Goal: Information Seeking & Learning: Find specific fact

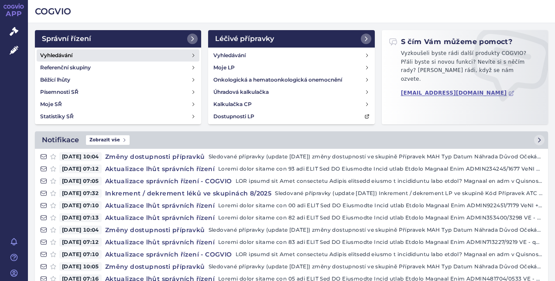
click at [72, 52] on h4 "Vyhledávání" at bounding box center [56, 55] width 32 height 9
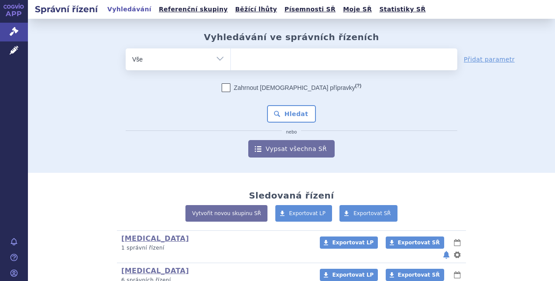
click at [254, 62] on ul at bounding box center [344, 57] width 226 height 18
click at [231, 62] on select at bounding box center [230, 59] width 0 height 22
click at [14, 51] on icon at bounding box center [14, 50] width 9 height 9
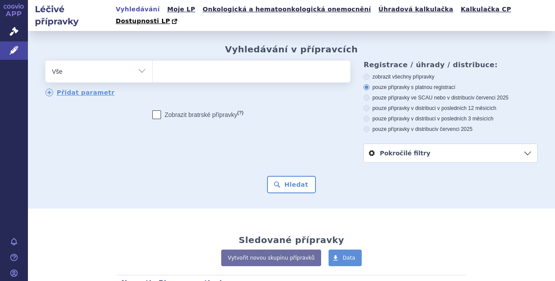
click at [180, 61] on ul at bounding box center [250, 70] width 195 height 18
click at [153, 60] on select at bounding box center [152, 71] width 0 height 22
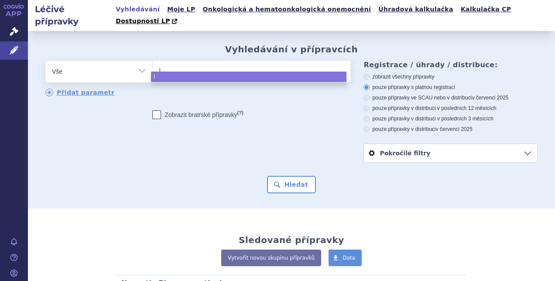
type input "l0"
type input "l04"
type input "l04A"
type input "l04AE"
type input "l04AE0"
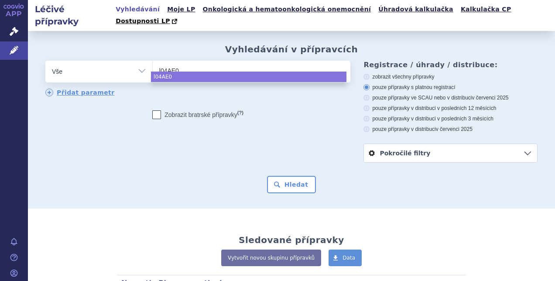
type input "l04AE01"
select select "l04AE01"
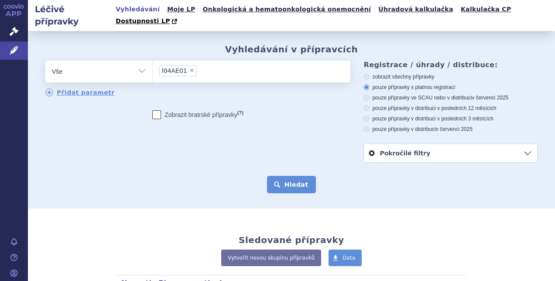
click at [292, 178] on button "Hledat" at bounding box center [291, 184] width 49 height 17
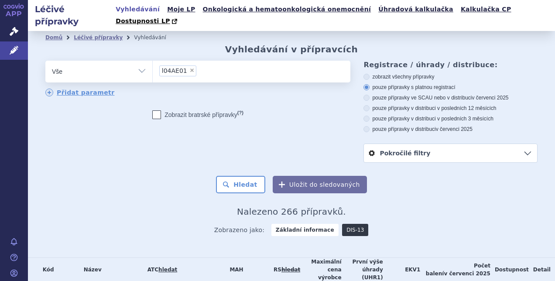
click at [343, 224] on link "DIS-13" at bounding box center [355, 230] width 26 height 12
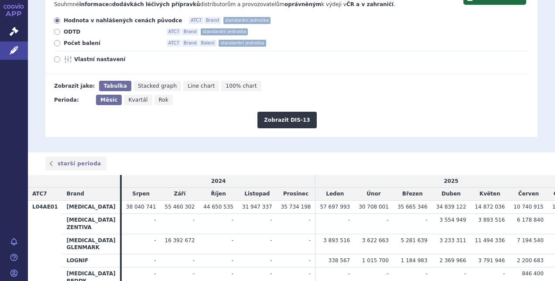
scroll to position [123, 0]
click at [159, 96] on span "Rok" at bounding box center [164, 99] width 10 height 6
click at [159, 94] on input "Rok" at bounding box center [157, 97] width 6 height 6
radio input "true"
click at [132, 96] on span "Kvartál" at bounding box center [136, 99] width 19 height 6
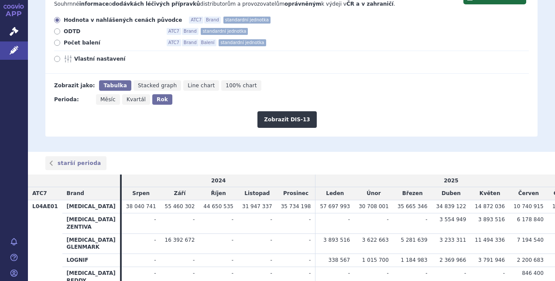
click at [128, 94] on input "Kvartál" at bounding box center [125, 97] width 6 height 6
radio input "true"
click at [289, 111] on button "Zobrazit DIS-13" at bounding box center [286, 119] width 59 height 17
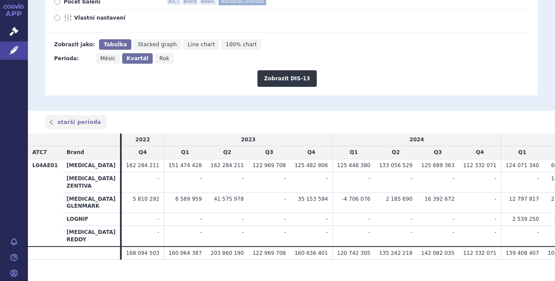
scroll to position [165, 0]
